Goal: Task Accomplishment & Management: Manage account settings

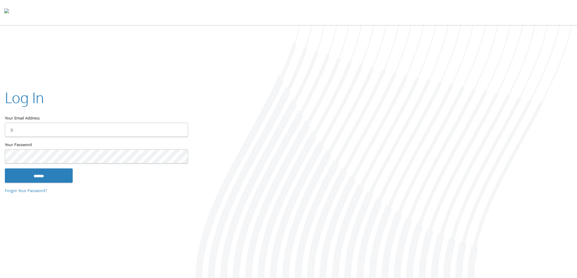
click at [51, 124] on input "Your Email Address" at bounding box center [96, 130] width 183 height 14
type input "**********"
click at [56, 148] on label "Your Password" at bounding box center [96, 146] width 183 height 8
click at [5, 168] on input "******" at bounding box center [39, 175] width 68 height 15
